Goal: Check status: Check status

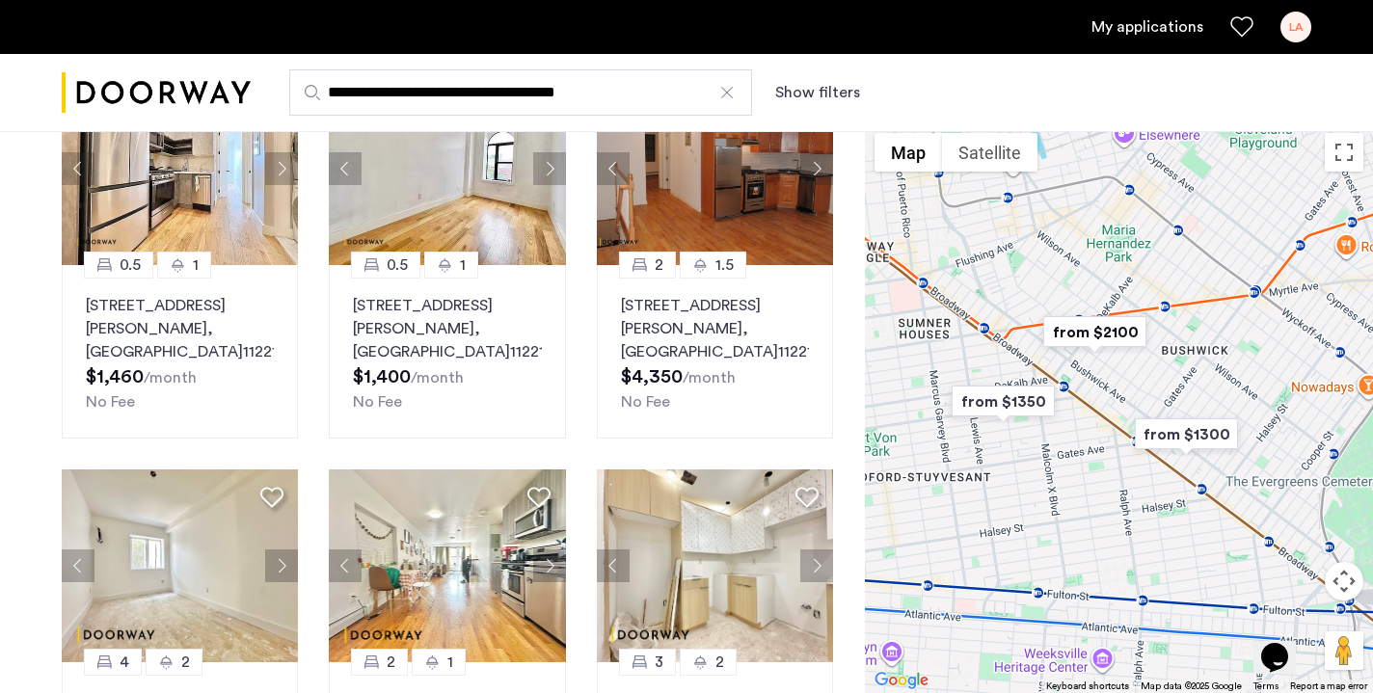
scroll to position [982, 0]
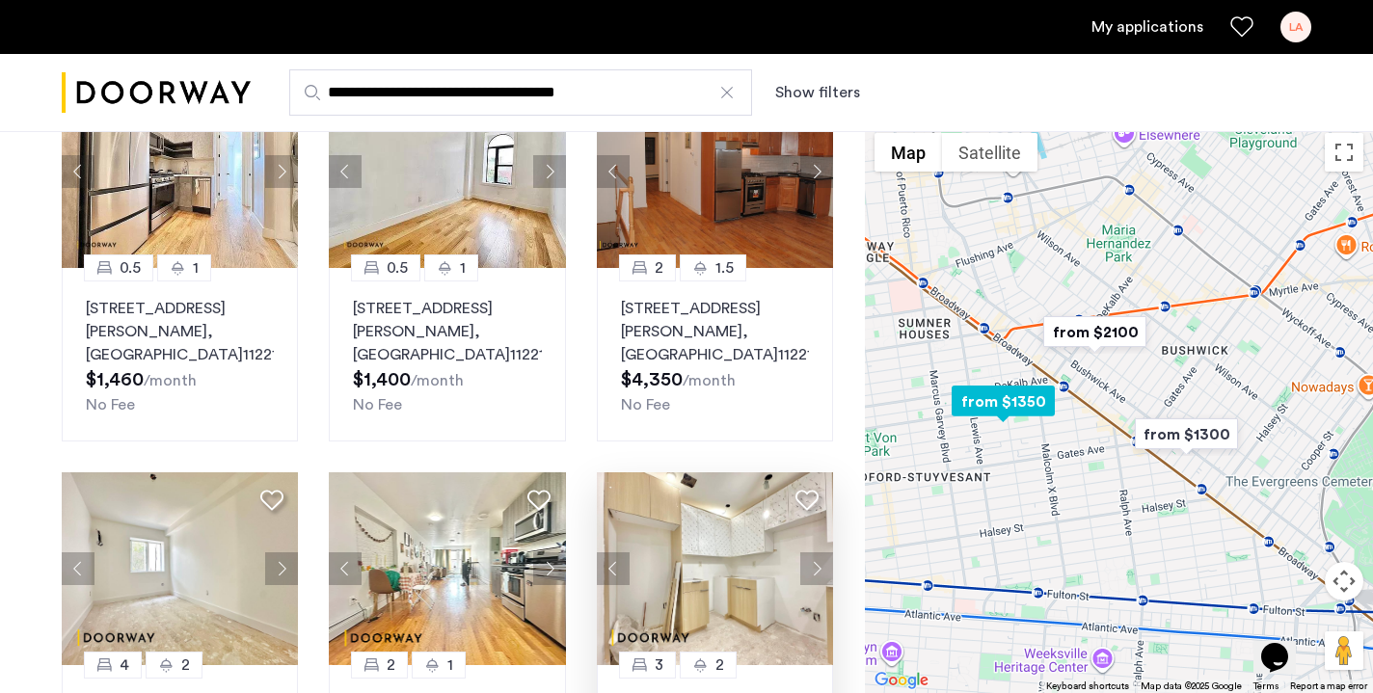
click at [822, 568] on button "Next apartment" at bounding box center [816, 569] width 33 height 33
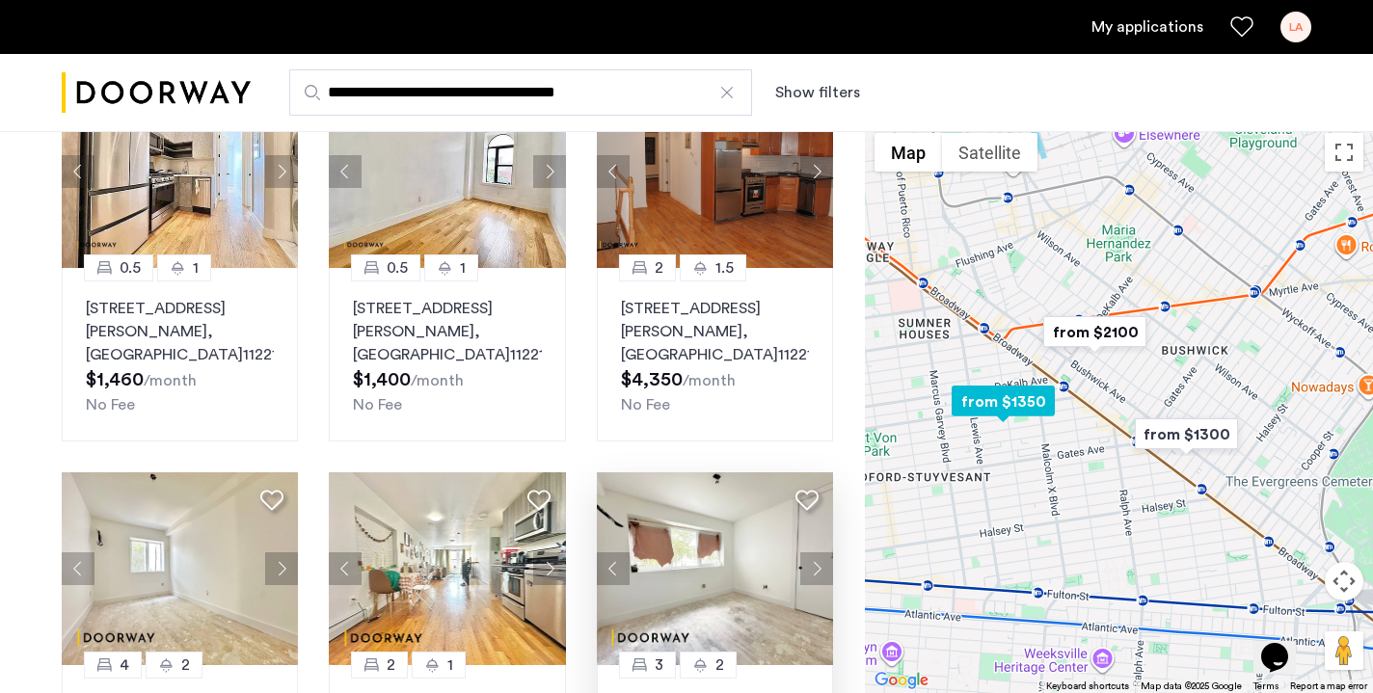
click at [822, 568] on button "Next apartment" at bounding box center [816, 569] width 33 height 33
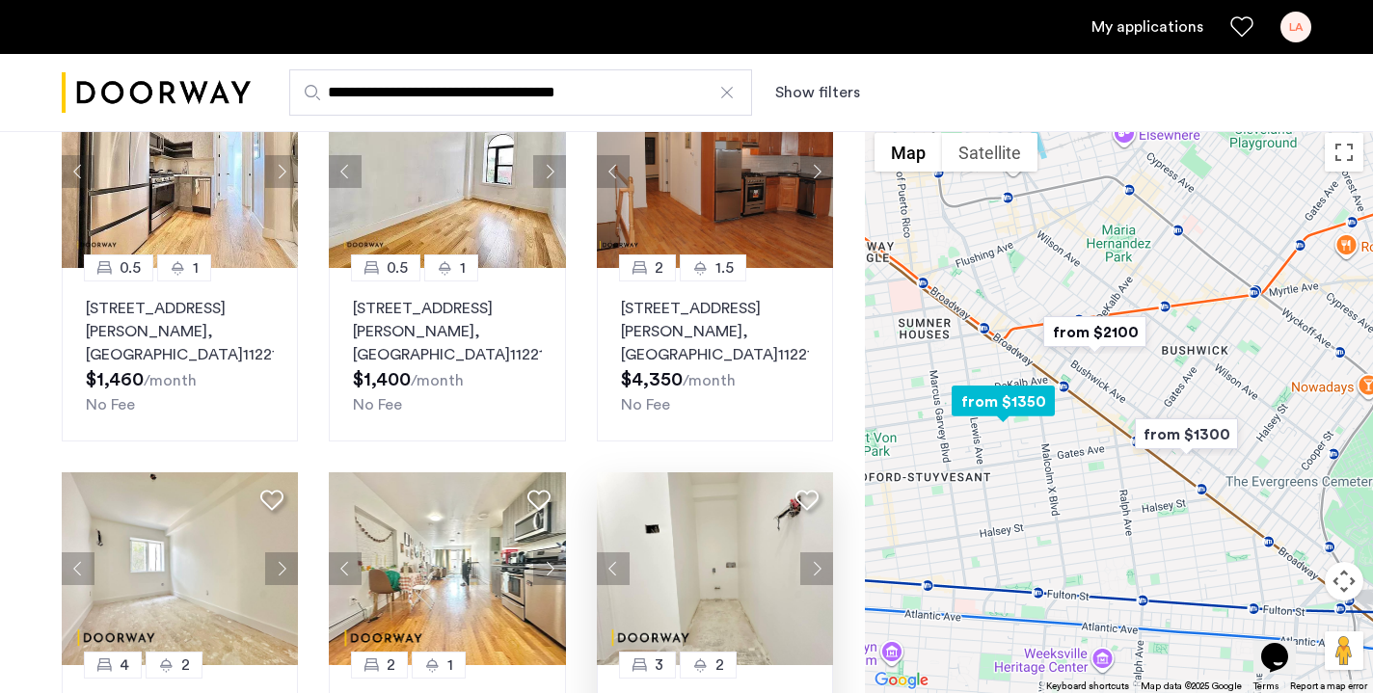
click at [822, 568] on button "Next apartment" at bounding box center [816, 569] width 33 height 33
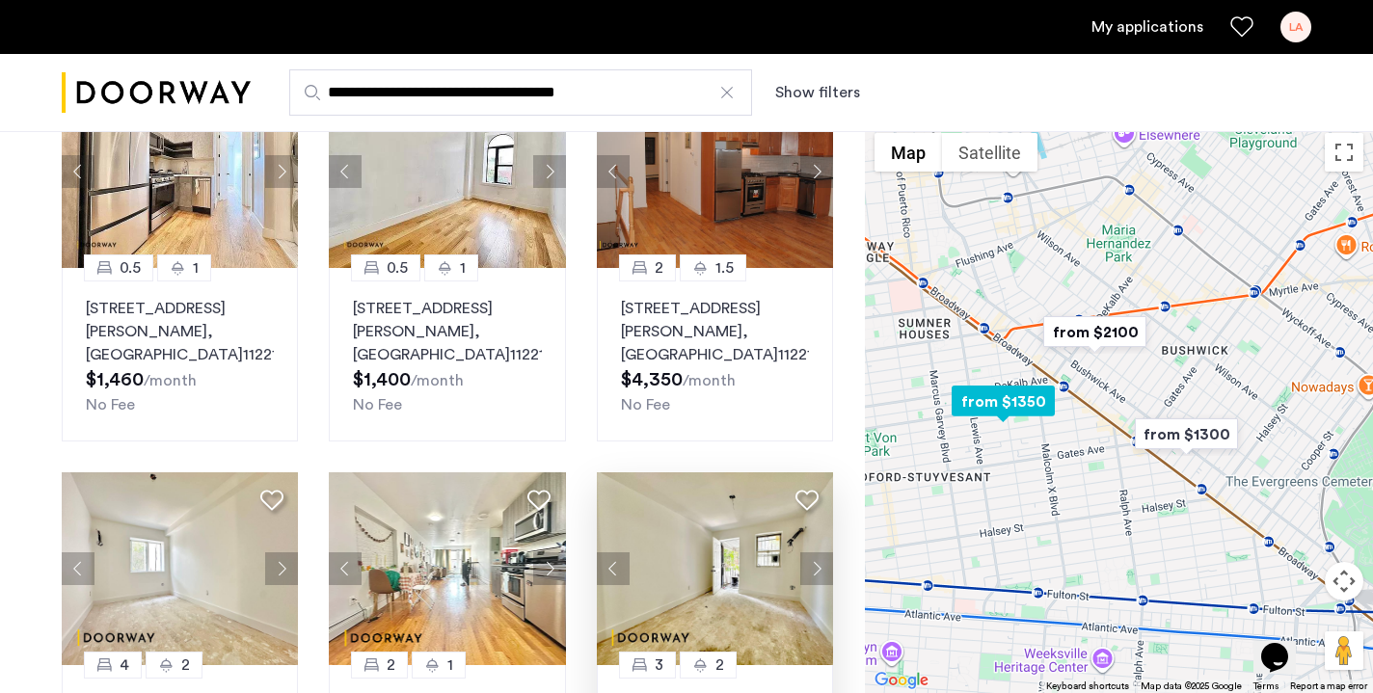
click at [822, 568] on button "Next apartment" at bounding box center [816, 569] width 33 height 33
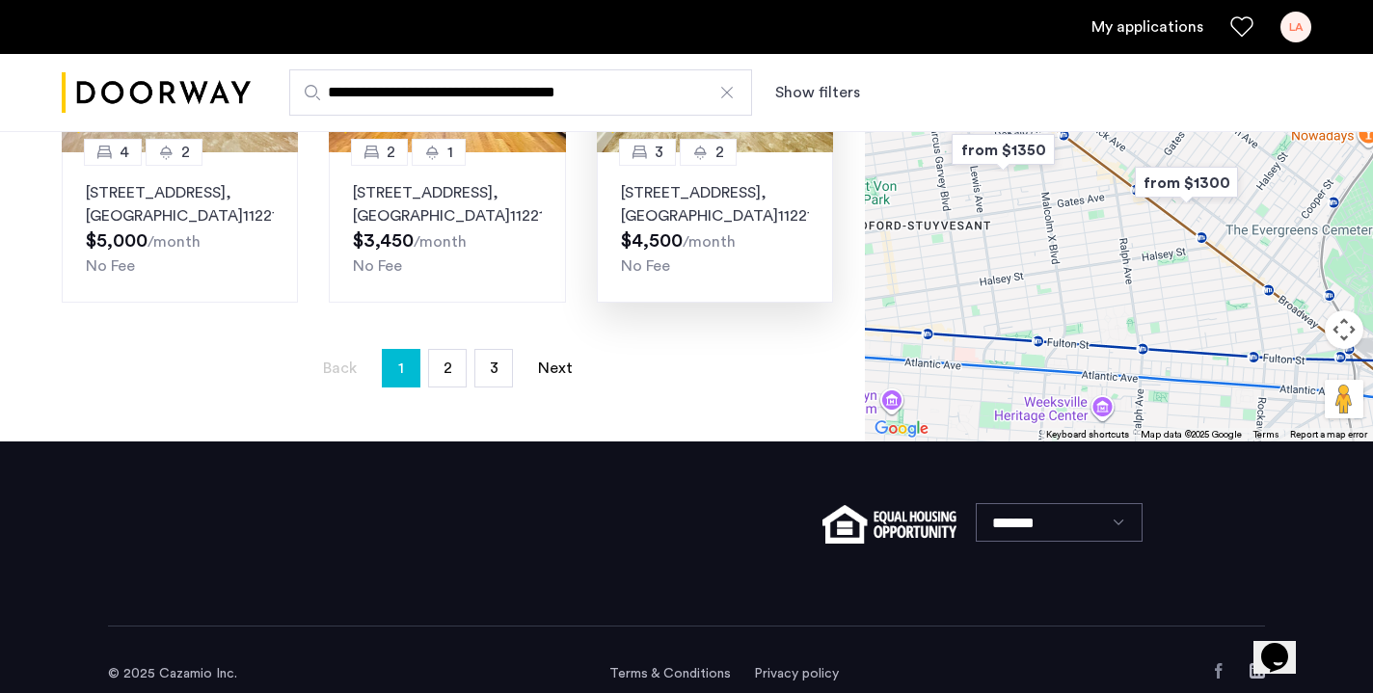
scroll to position [1506, 0]
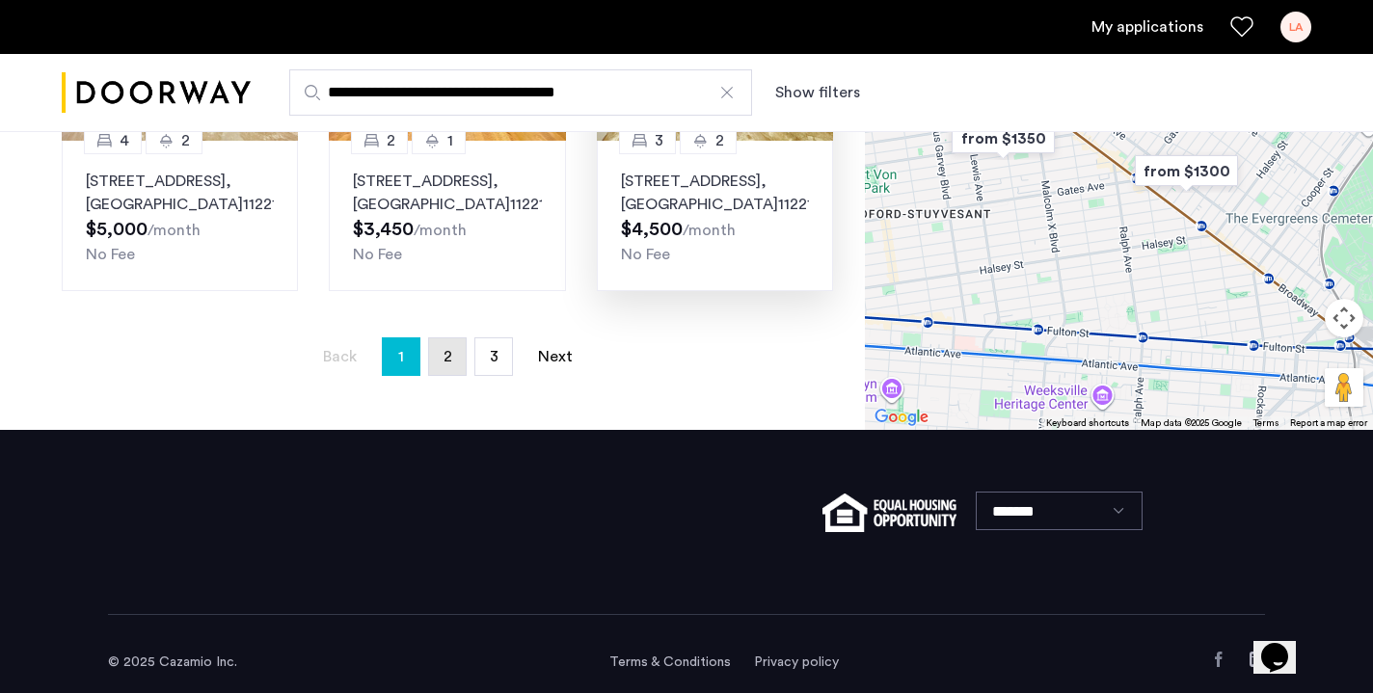
click at [445, 354] on span "2" at bounding box center [448, 356] width 9 height 15
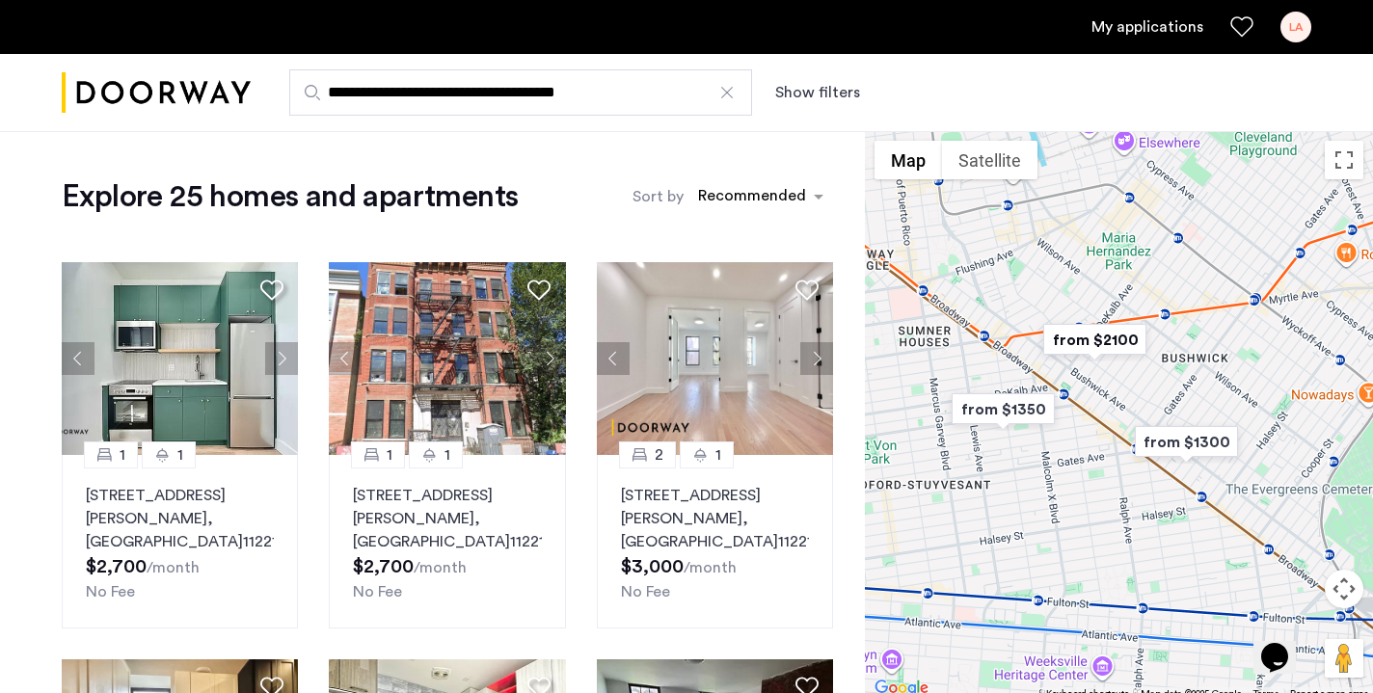
click at [1168, 37] on link "My applications" at bounding box center [1148, 26] width 112 height 23
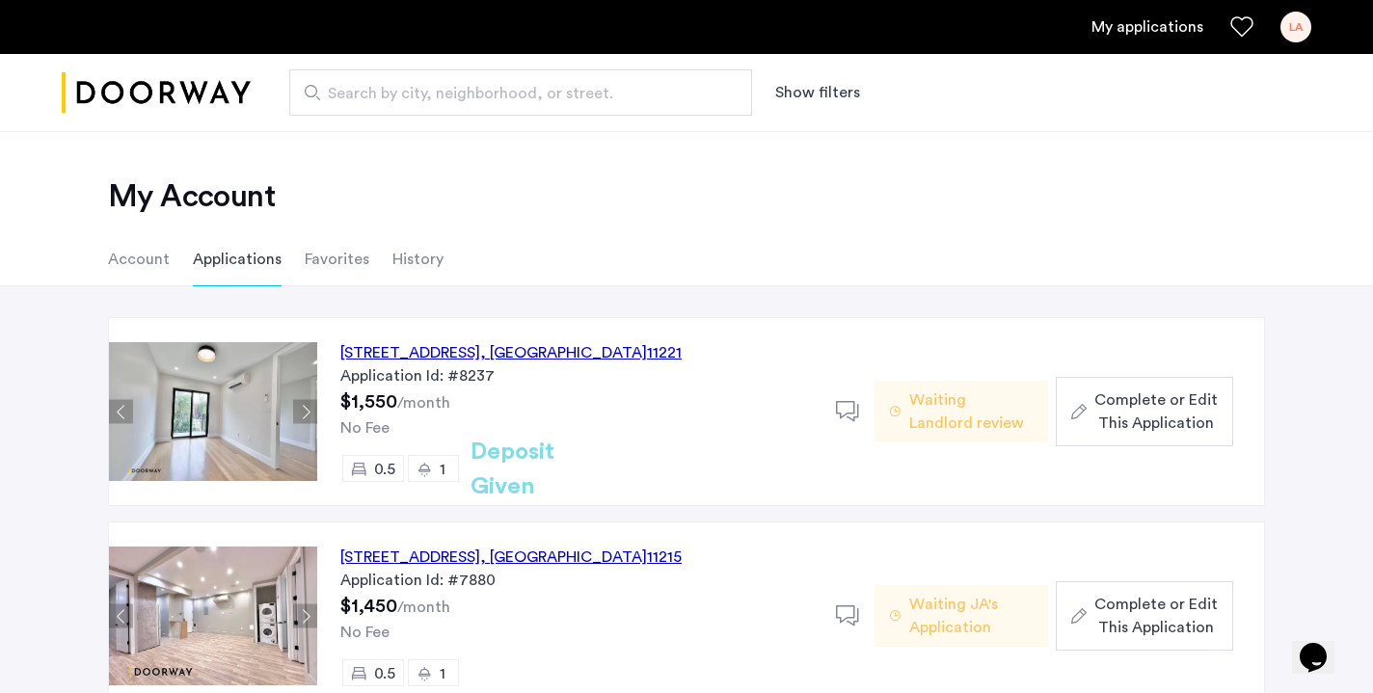
click at [543, 345] on div "[STREET_ADDRESS]" at bounding box center [510, 352] width 341 height 23
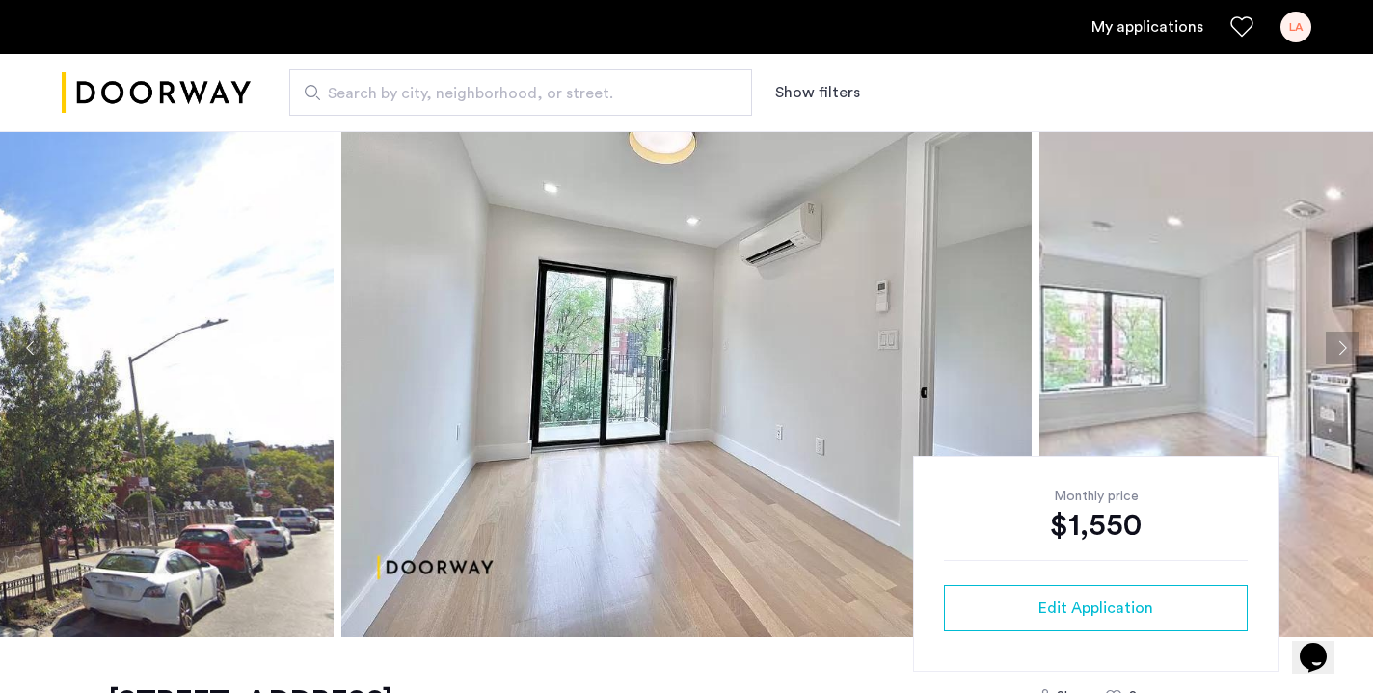
scroll to position [162, 0]
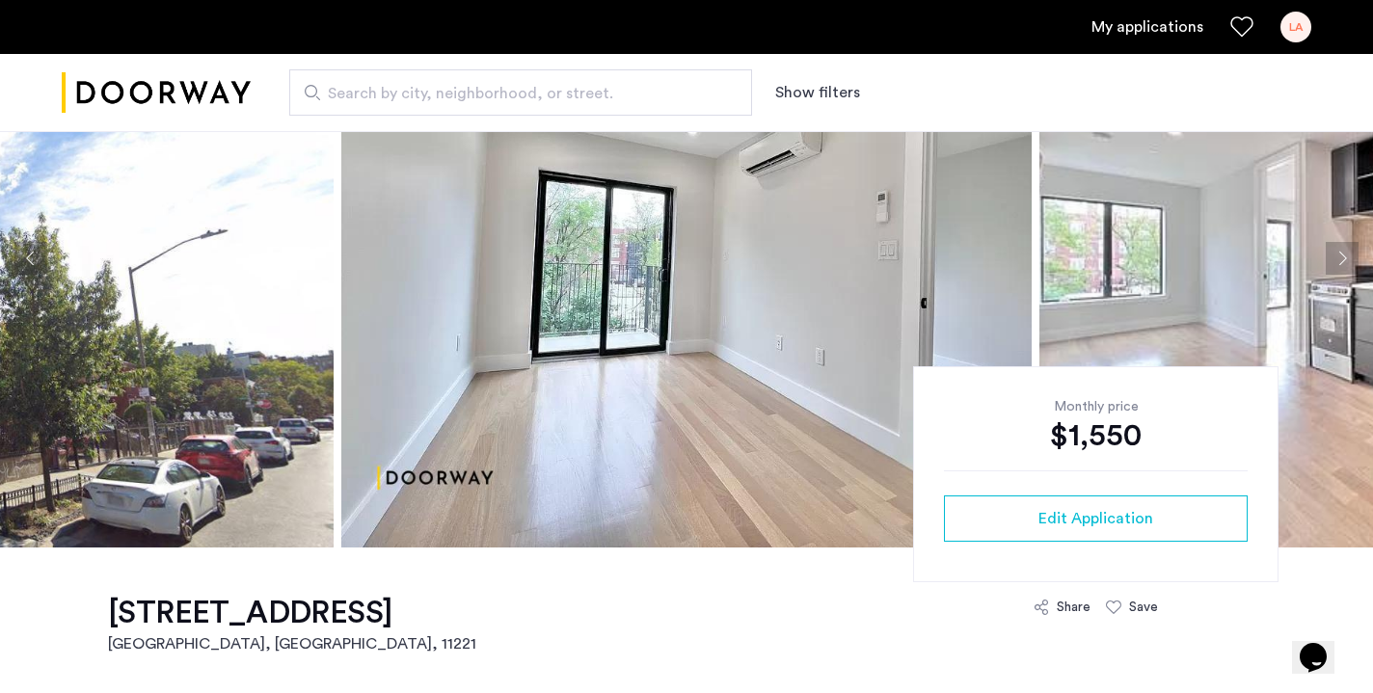
click at [1341, 256] on button "Next apartment" at bounding box center [1342, 258] width 33 height 33
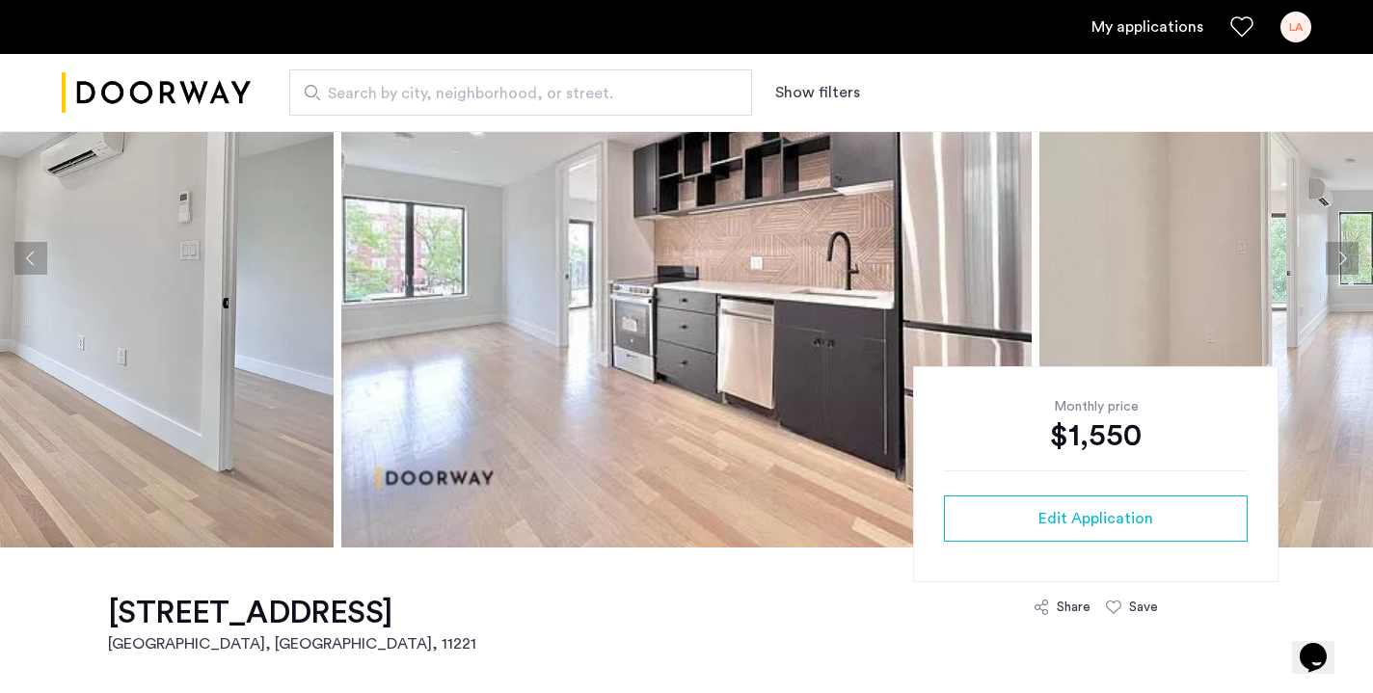
click at [1341, 256] on button "Next apartment" at bounding box center [1342, 258] width 33 height 33
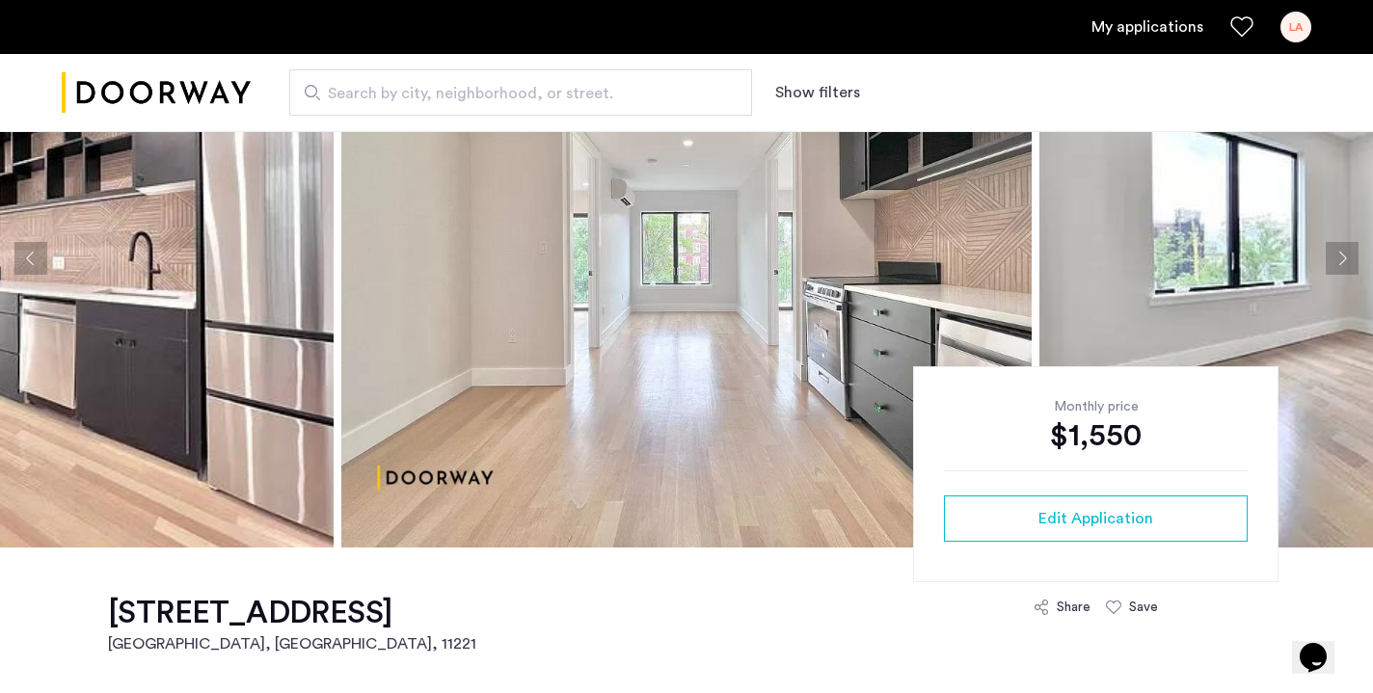
click at [1341, 256] on button "Next apartment" at bounding box center [1342, 258] width 33 height 33
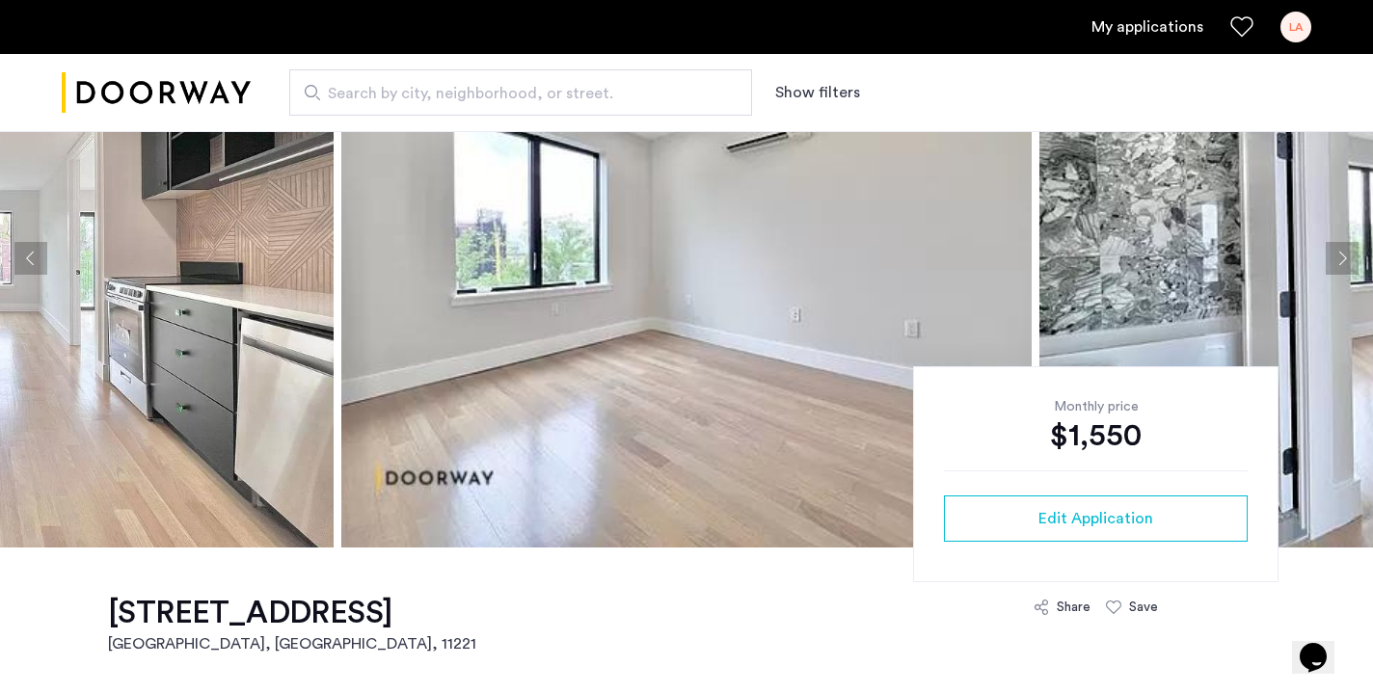
click at [1119, 23] on link "My applications" at bounding box center [1148, 26] width 112 height 23
